Goal: Task Accomplishment & Management: Manage account settings

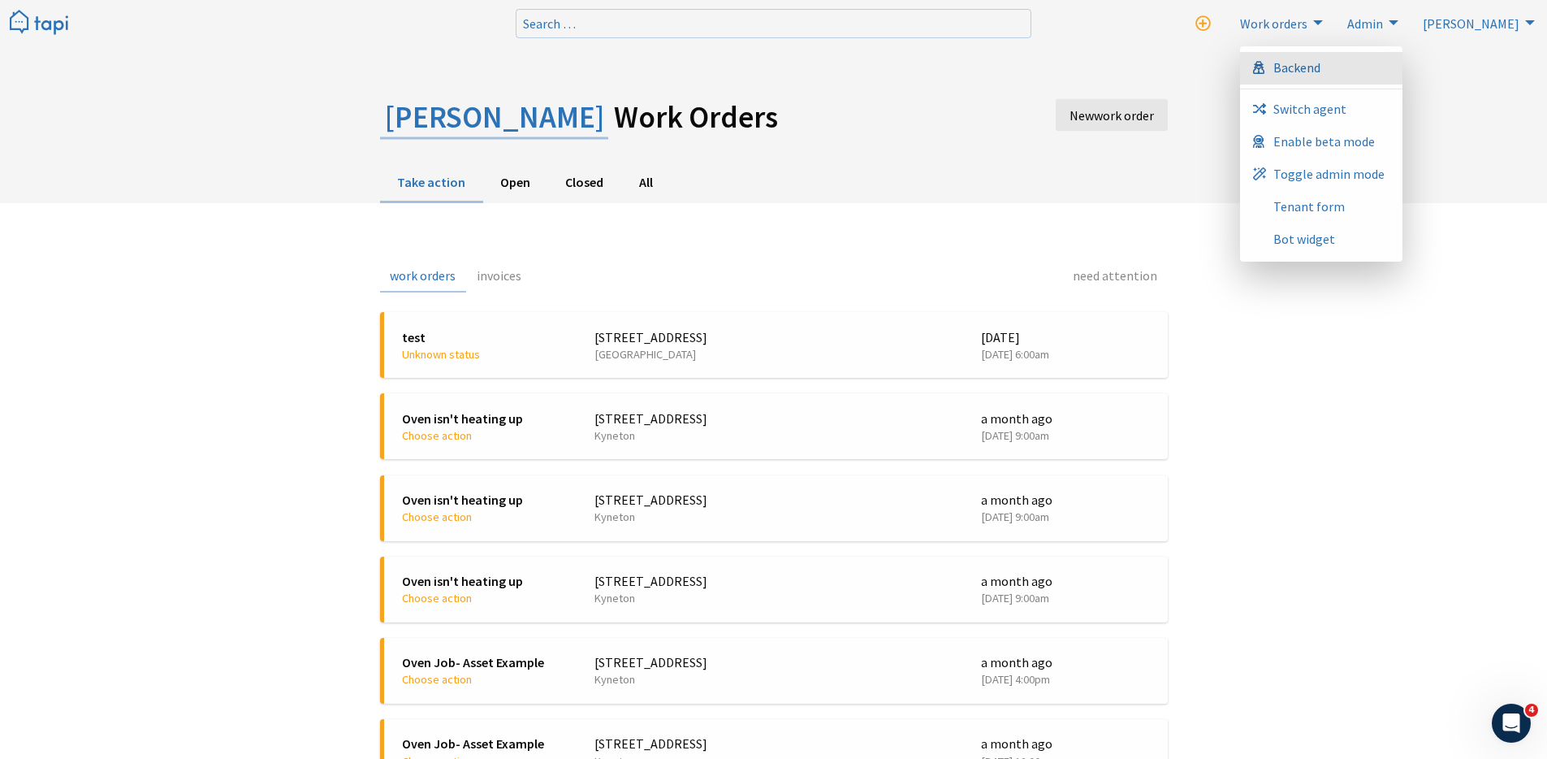
click at [1403, 71] on link "Backend" at bounding box center [1321, 68] width 162 height 32
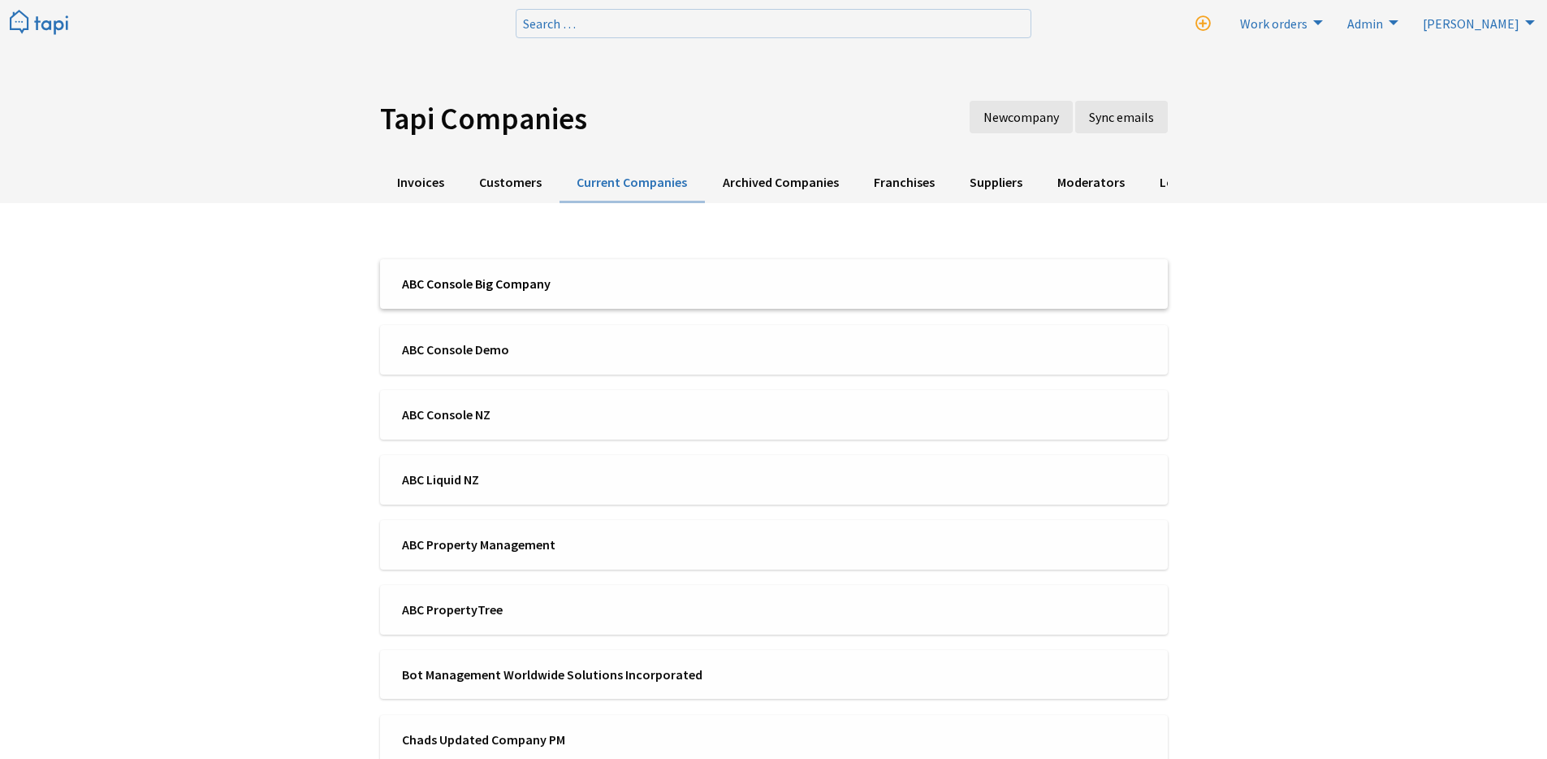
click at [535, 293] on li "ABC Console Big Company" at bounding box center [774, 284] width 788 height 50
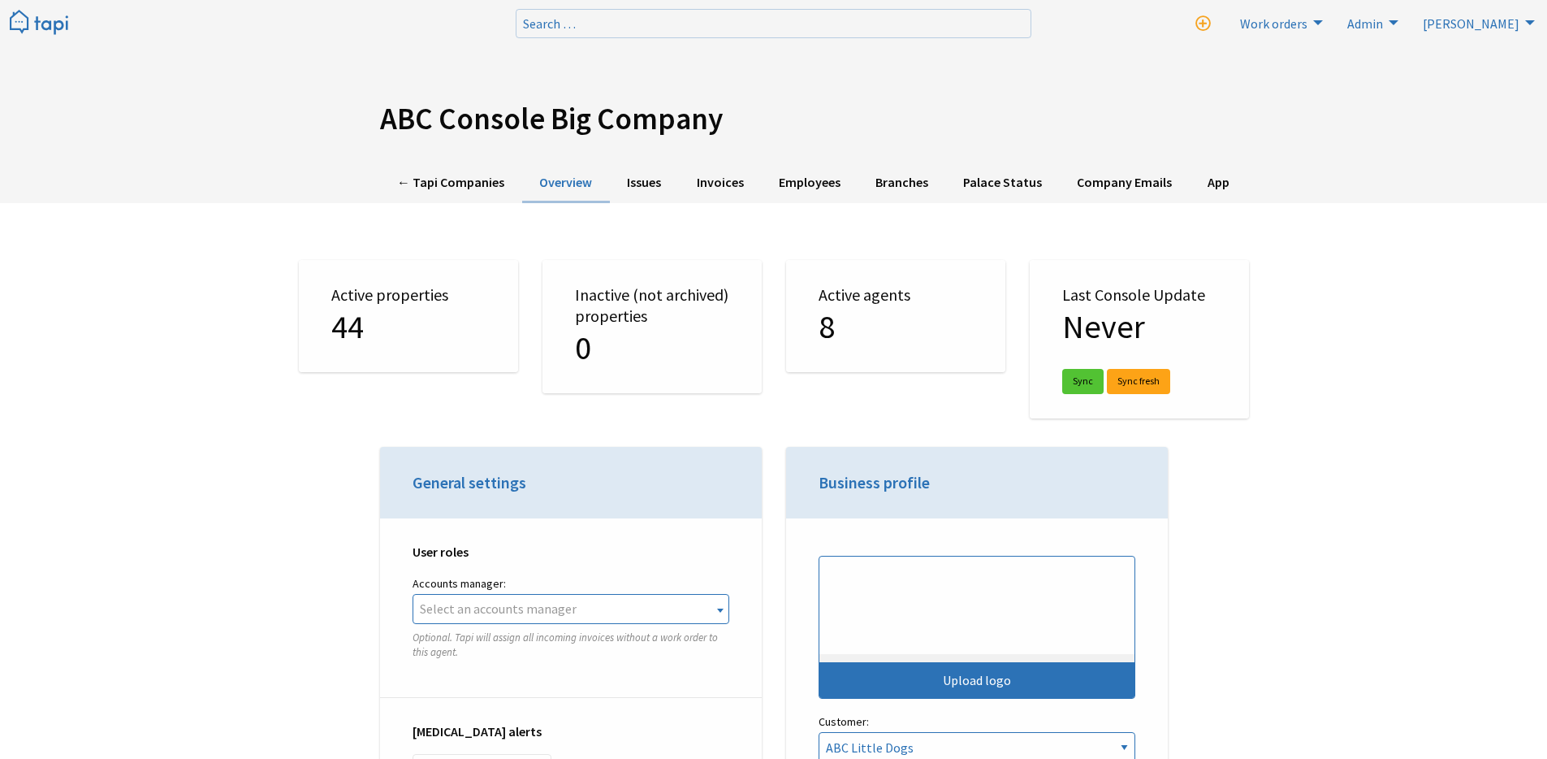
select select "TAPI"
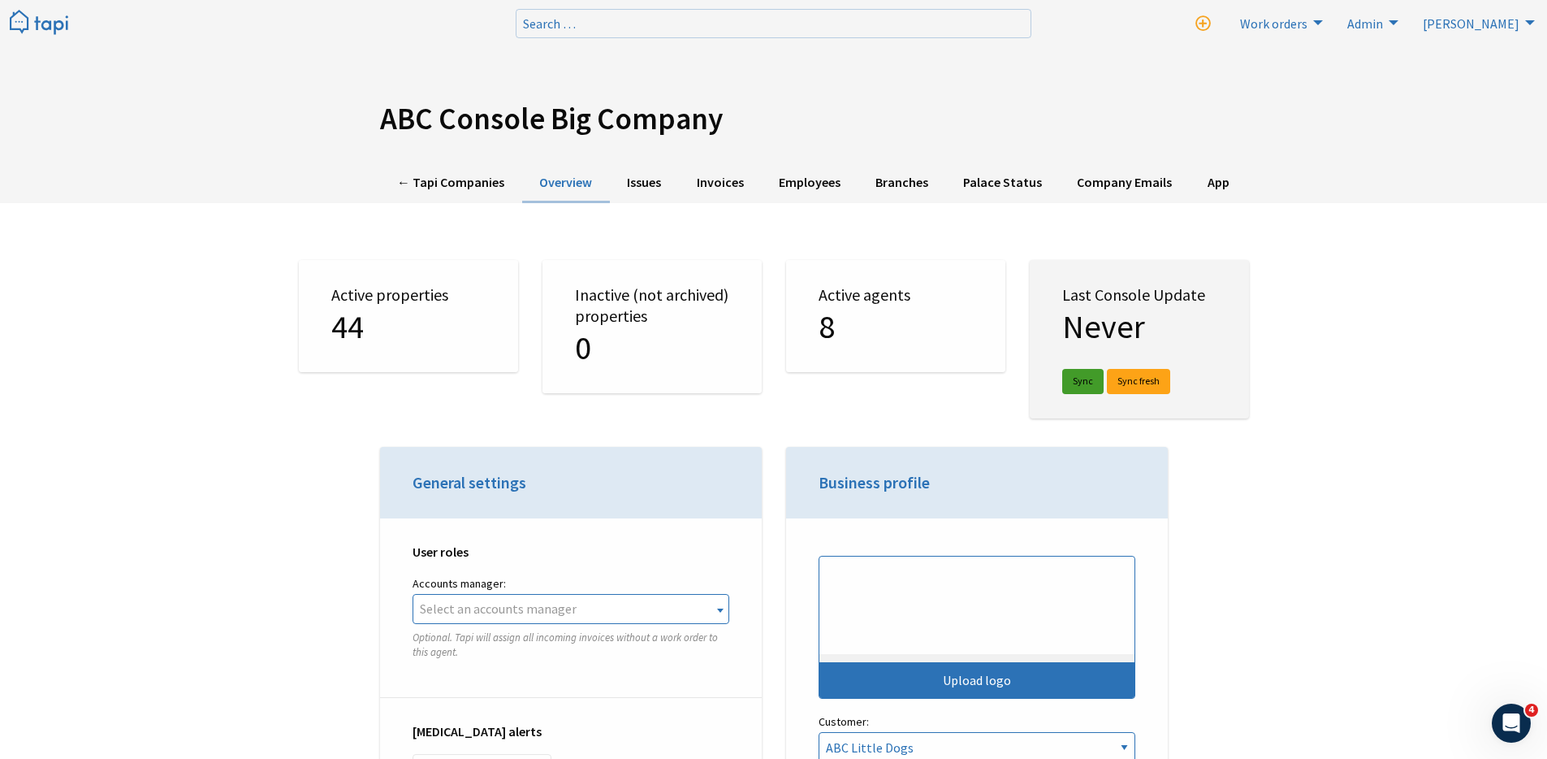
click at [1081, 379] on link "Sync" at bounding box center [1082, 381] width 41 height 25
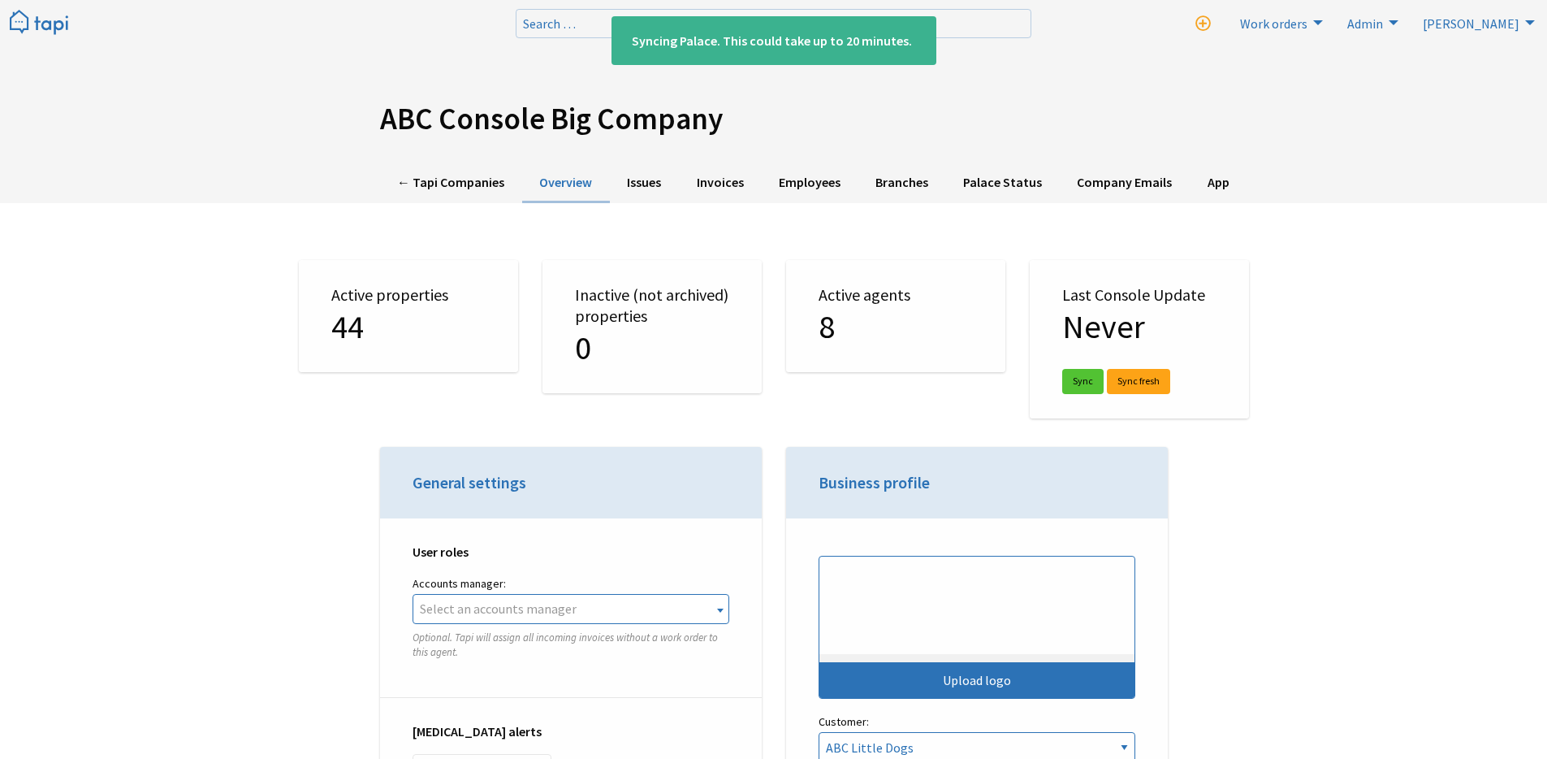
select select "TAPI"
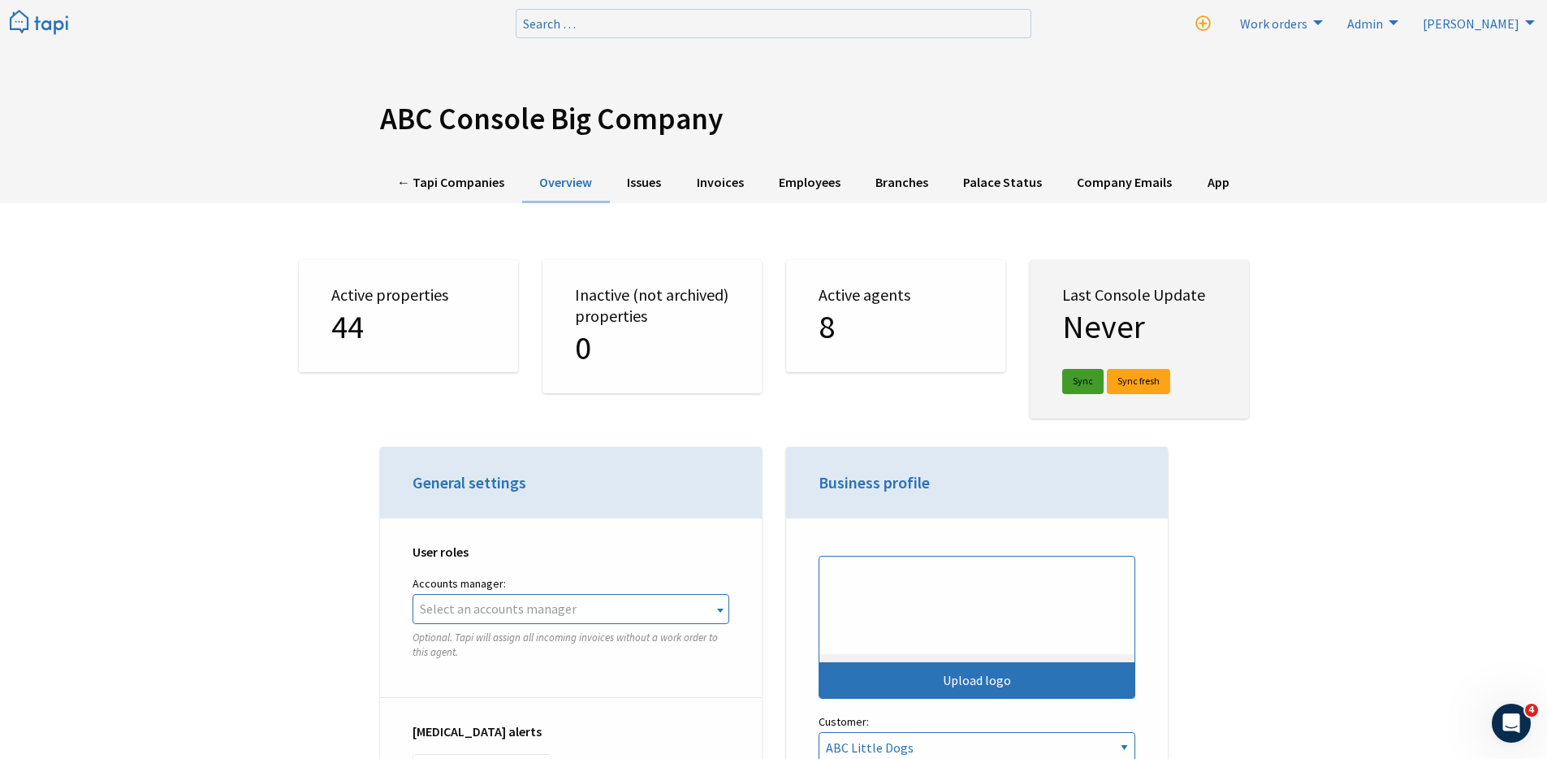
click at [1087, 378] on link "Sync" at bounding box center [1082, 381] width 41 height 25
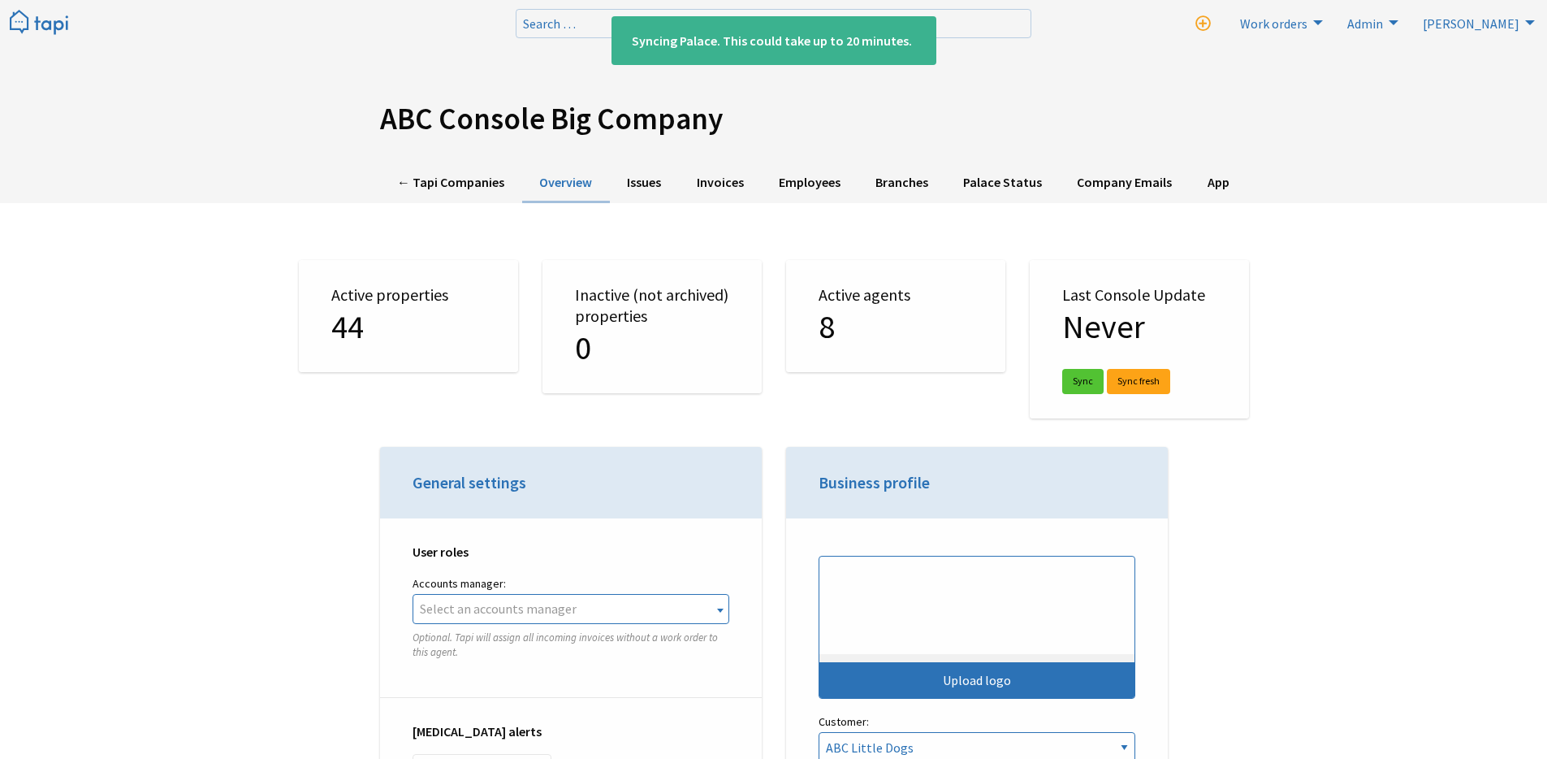
select select "TAPI"
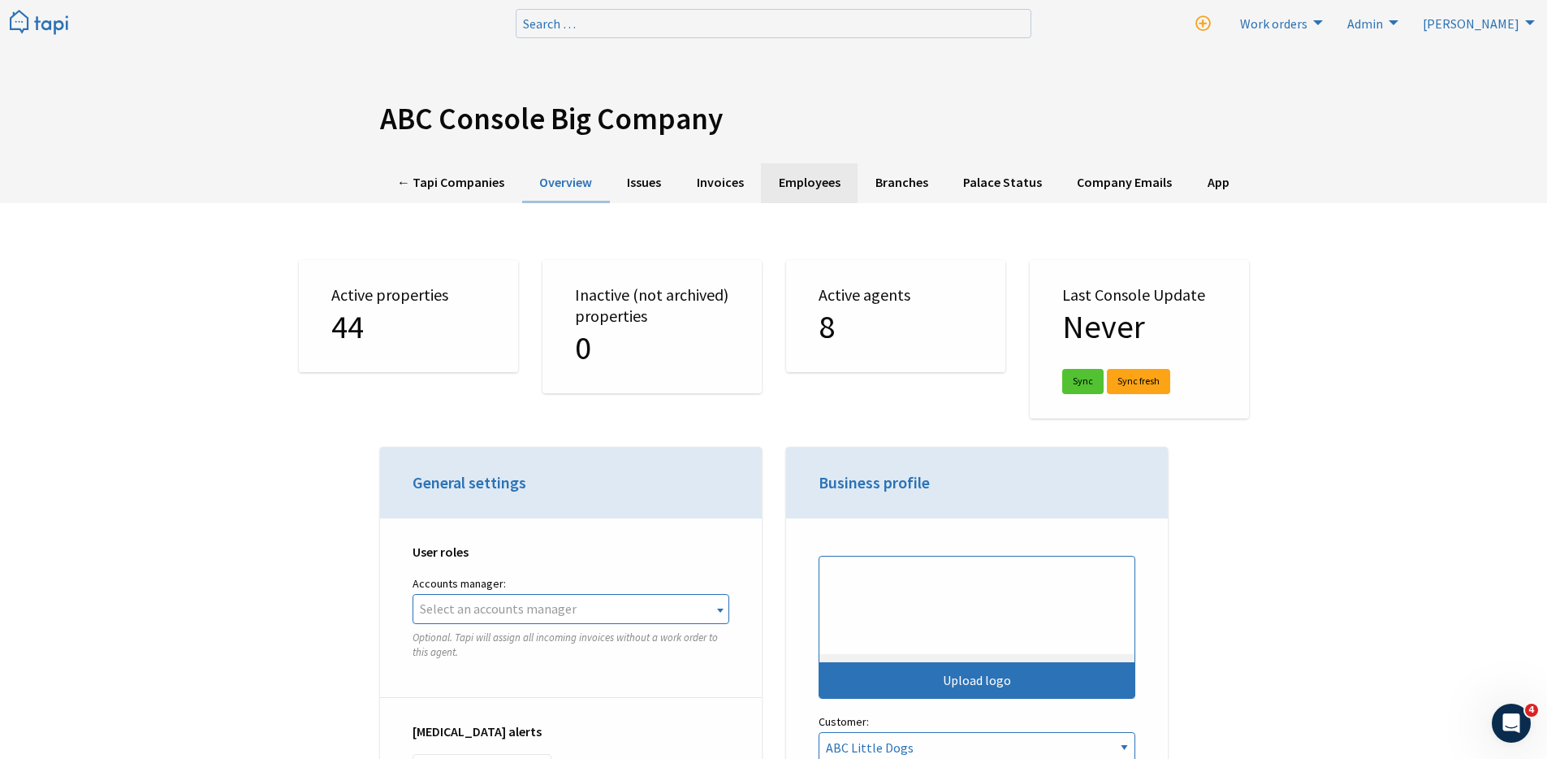
click at [796, 183] on link "Employees" at bounding box center [809, 183] width 97 height 40
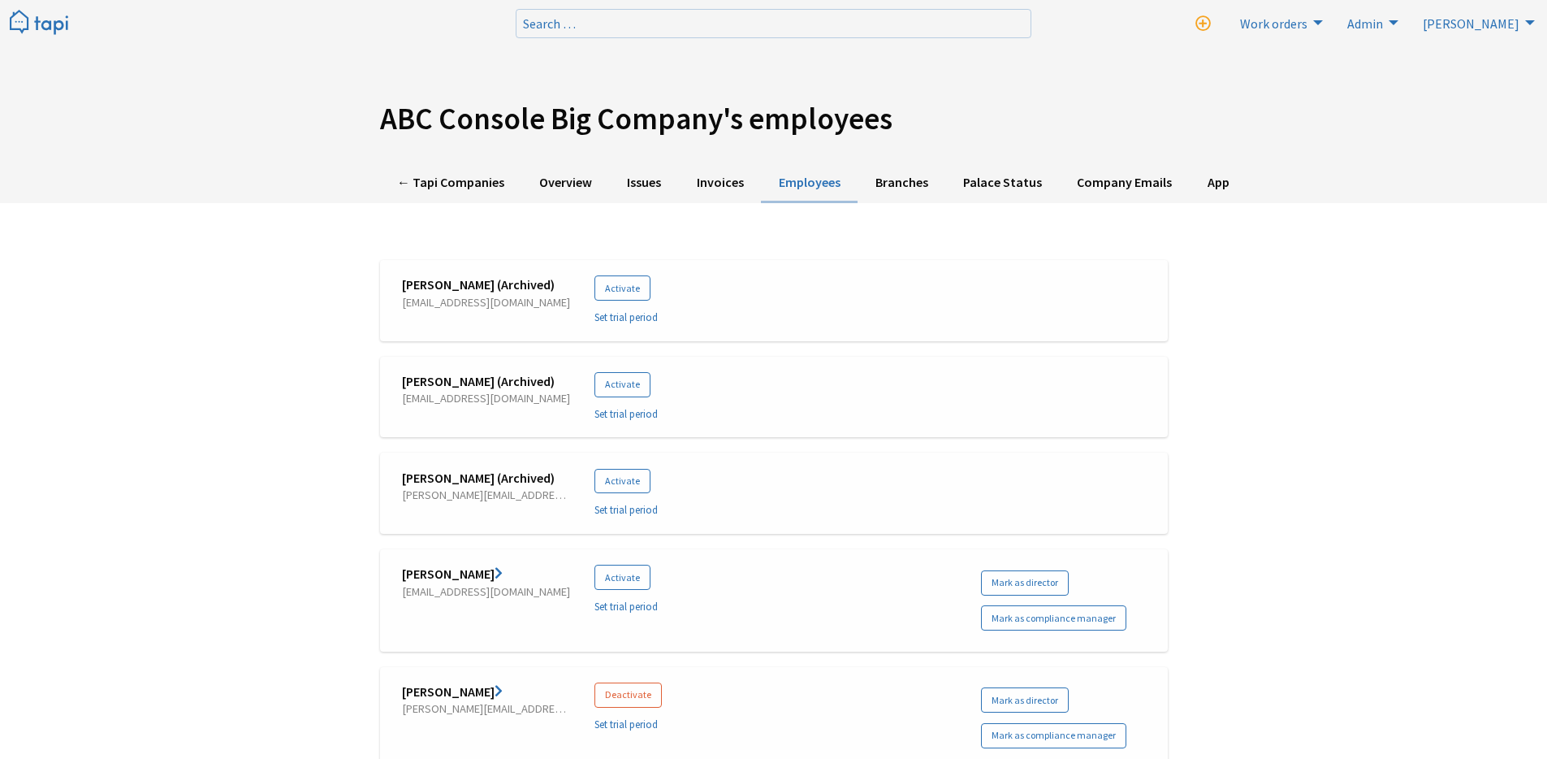
click at [463, 689] on link "Dani Richfield" at bounding box center [452, 691] width 101 height 16
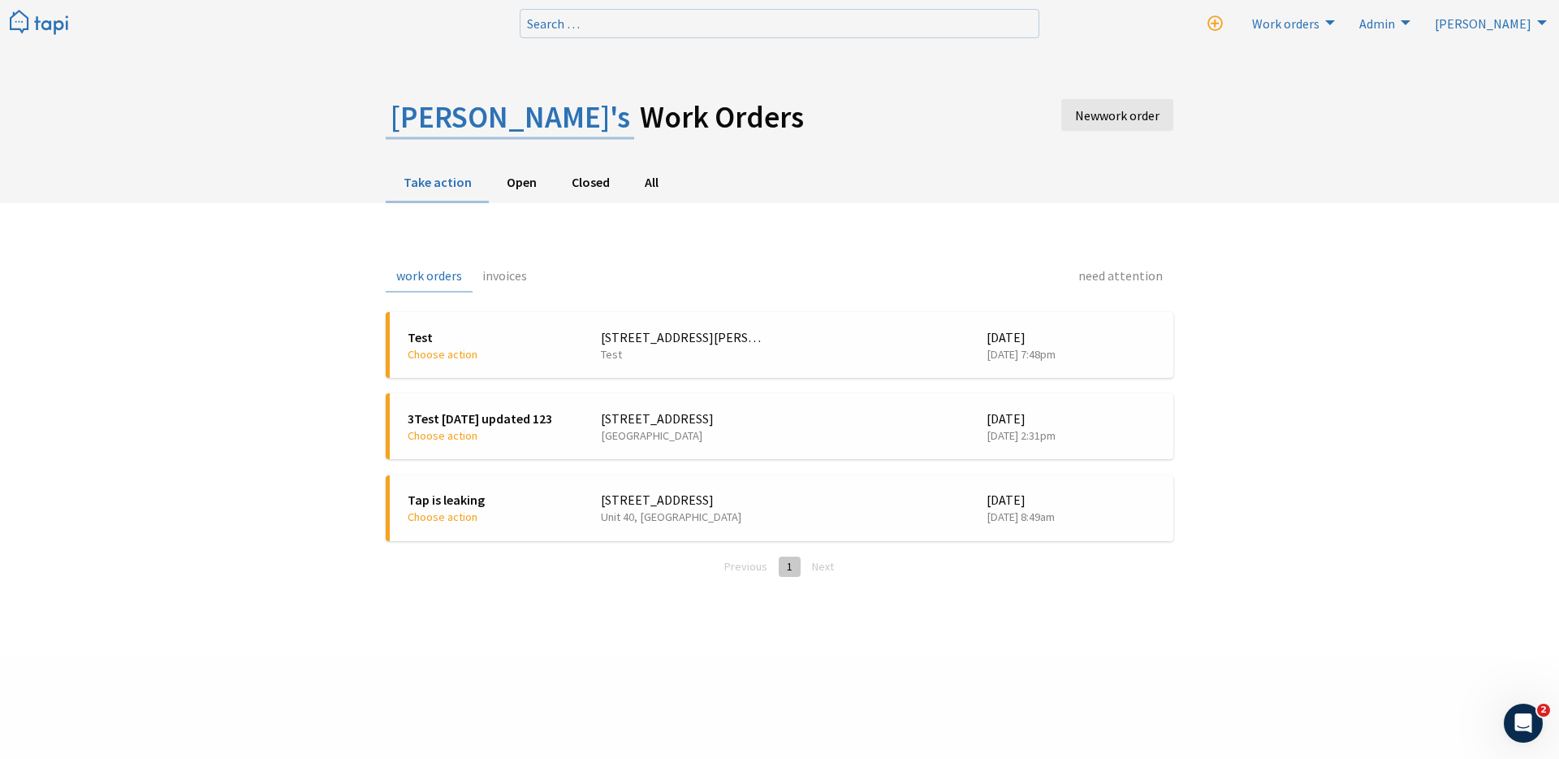
click at [665, 32] on body "Search … New work order Search Work orders New work order Take action Invoices …" at bounding box center [779, 327] width 1559 height 655
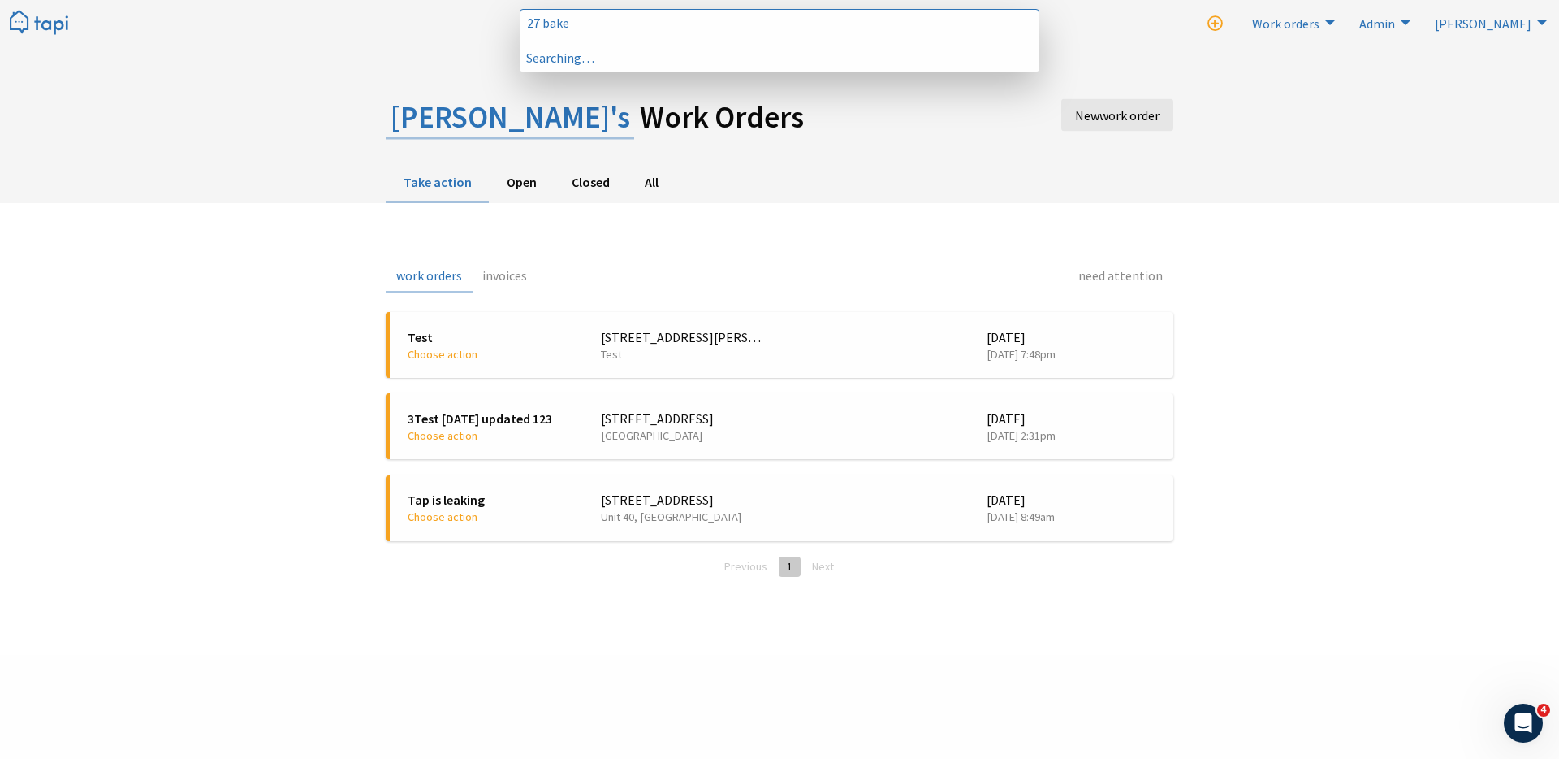
type input "27 baker"
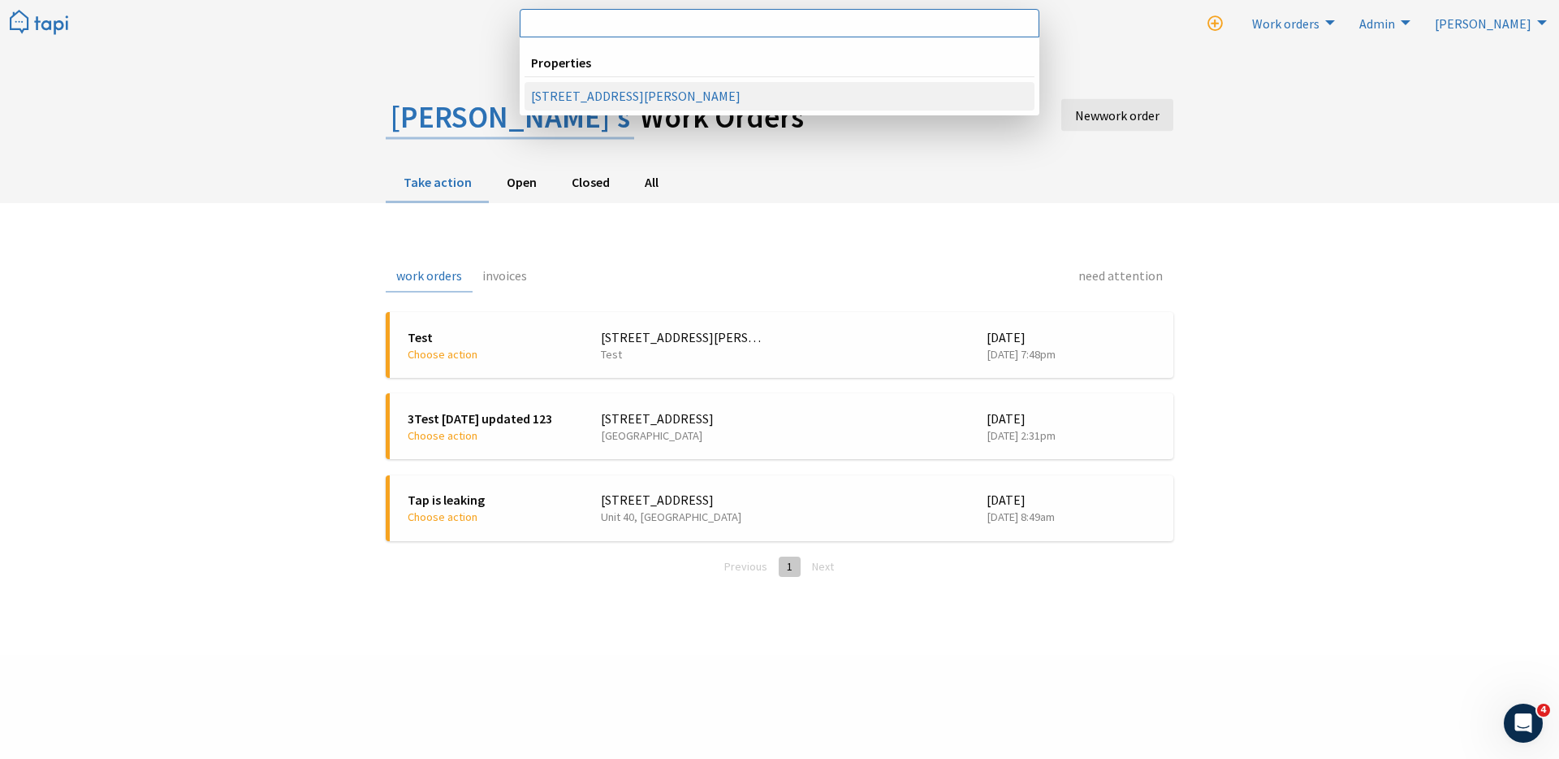
select select "b93f6ee2-a606-4f08-b54e-f0e13ccbdc38"
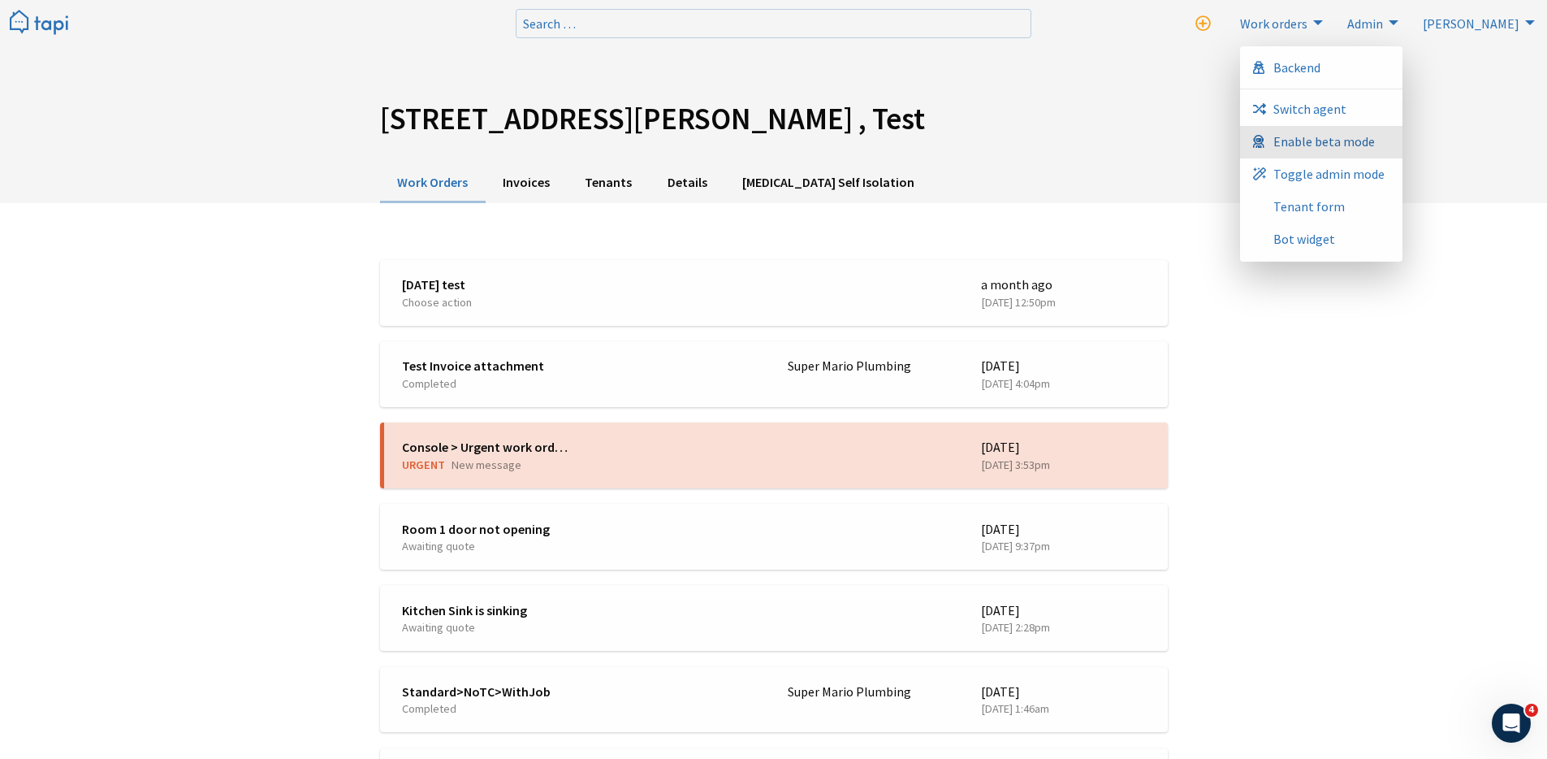
click at [1375, 139] on span "Enable beta mode" at bounding box center [1324, 141] width 102 height 13
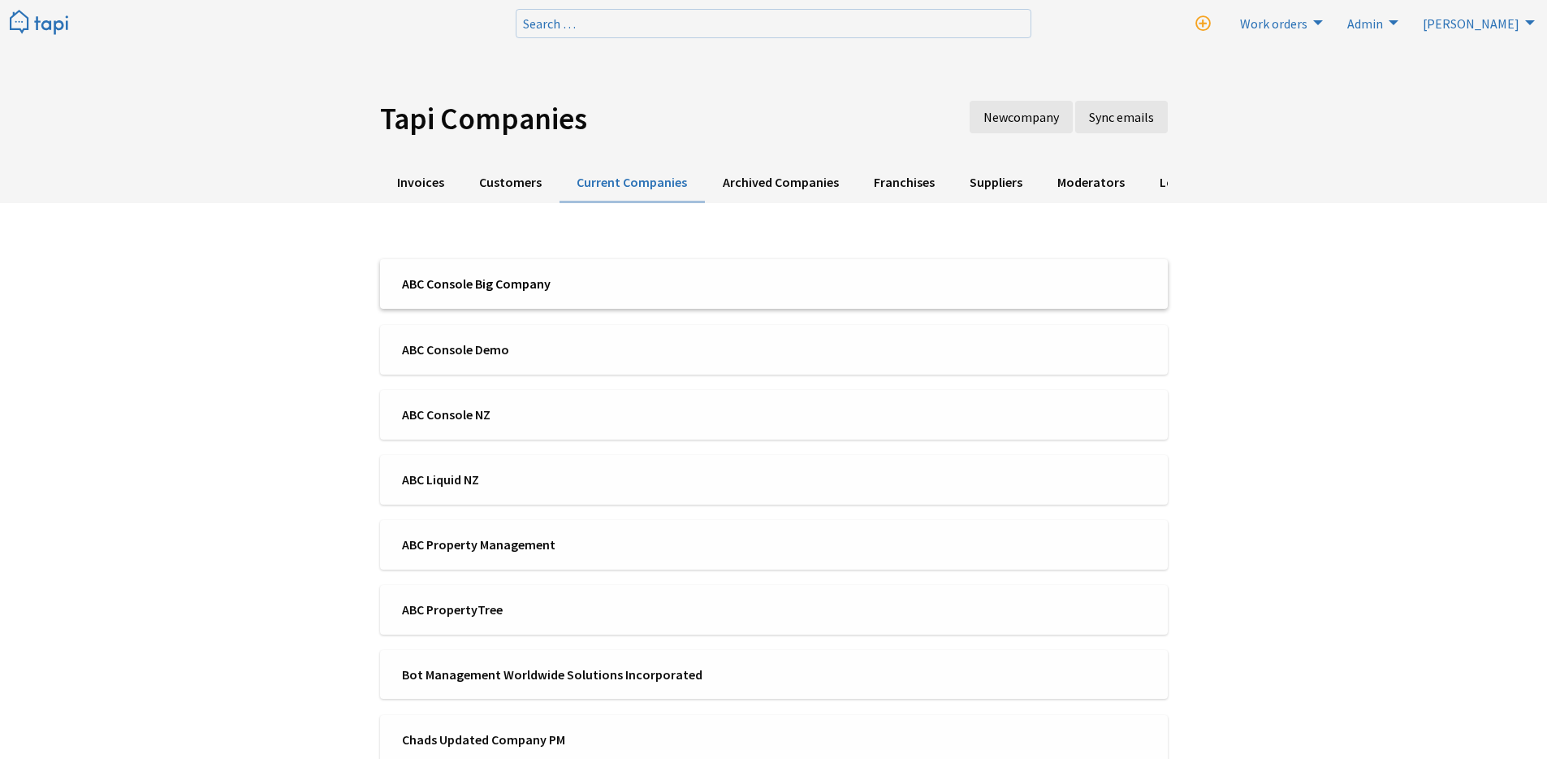
click at [490, 281] on span "ABC Console Big Company" at bounding box center [582, 284] width 361 height 18
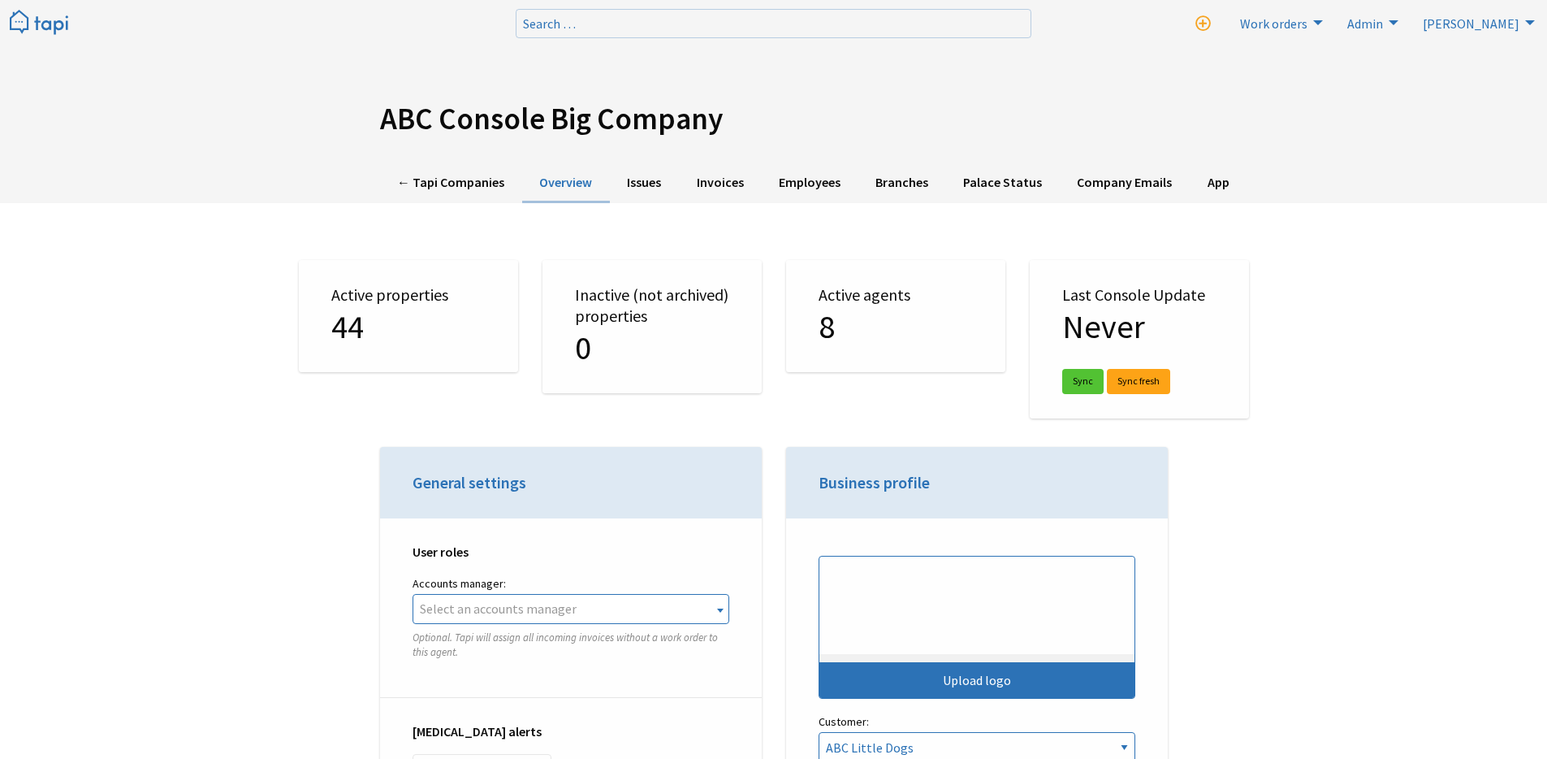
select select "TAPI"
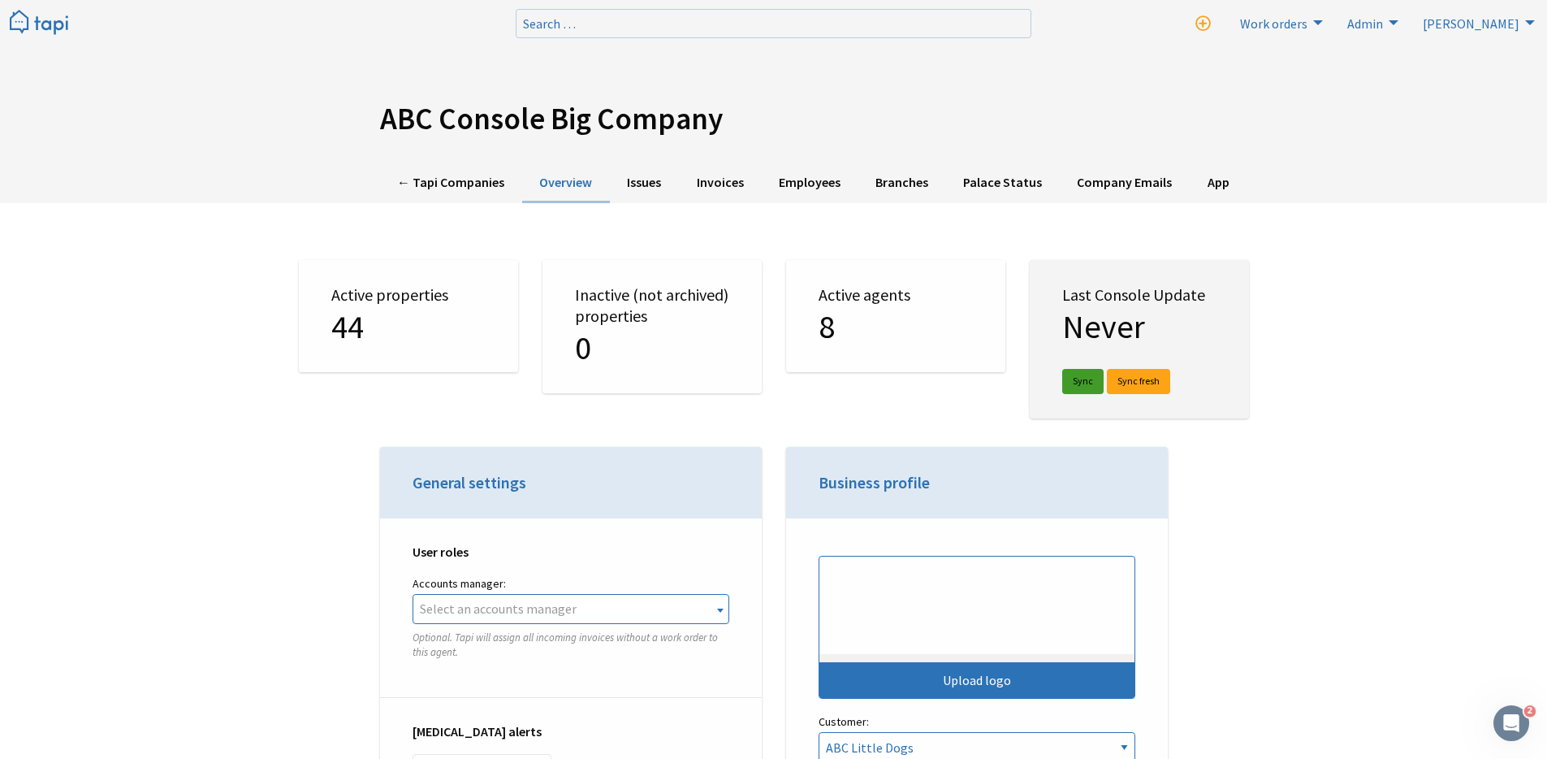
click at [1079, 384] on link "Sync" at bounding box center [1082, 381] width 41 height 25
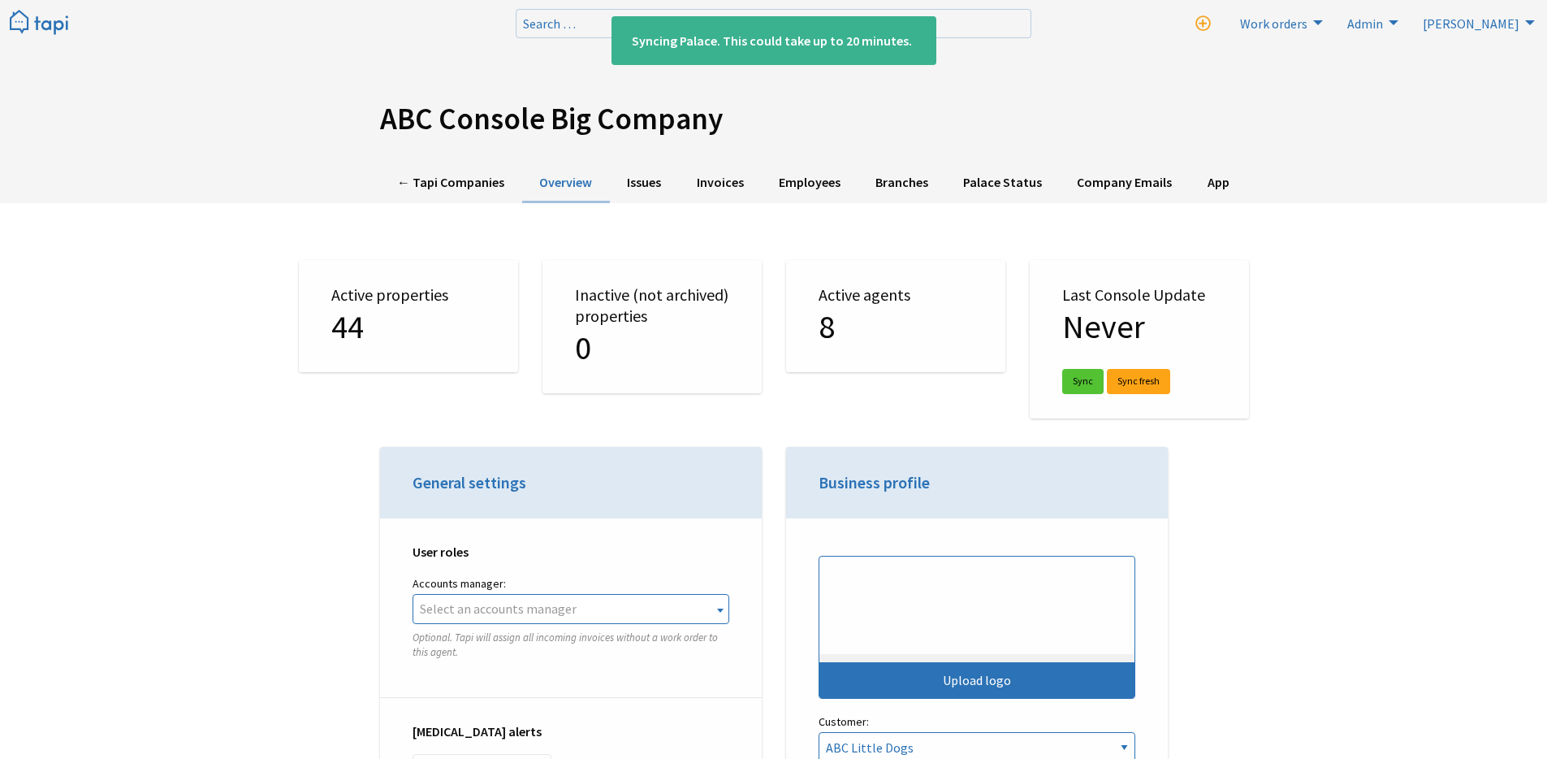
select select "TAPI"
